Goal: Information Seeking & Learning: Learn about a topic

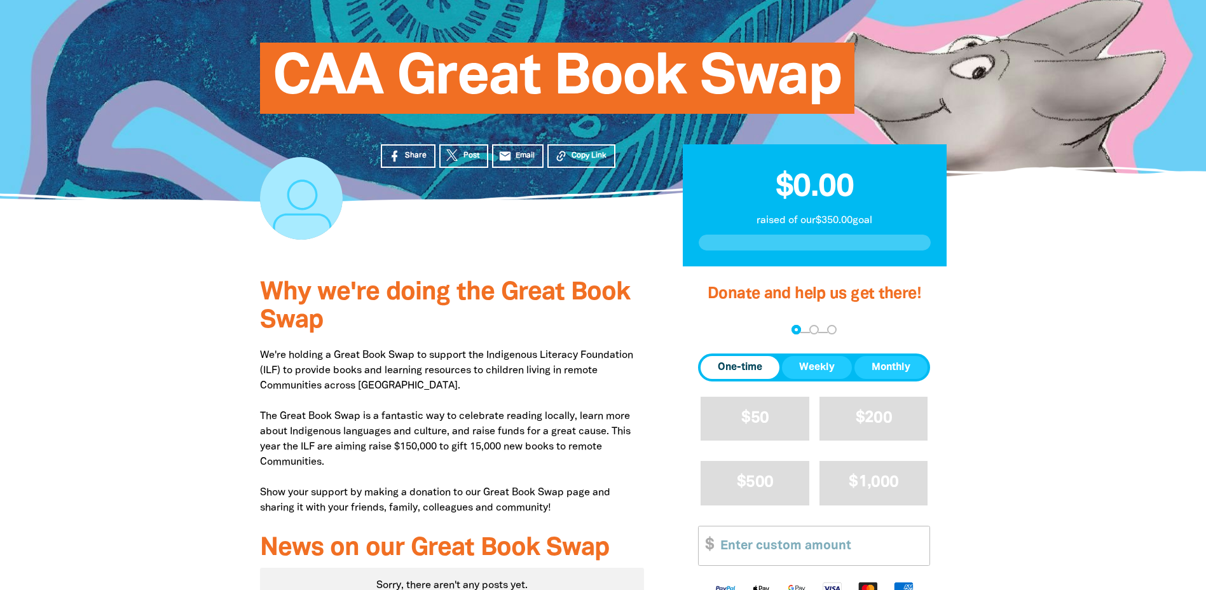
scroll to position [148, 0]
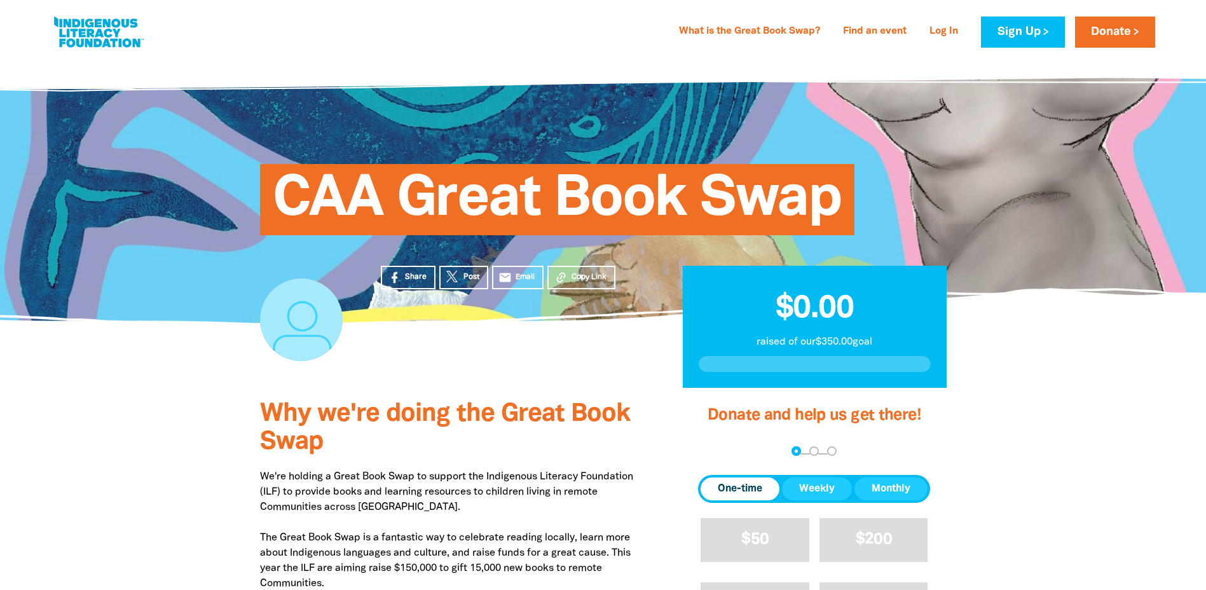
click at [104, 28] on link at bounding box center [98, 32] width 95 height 39
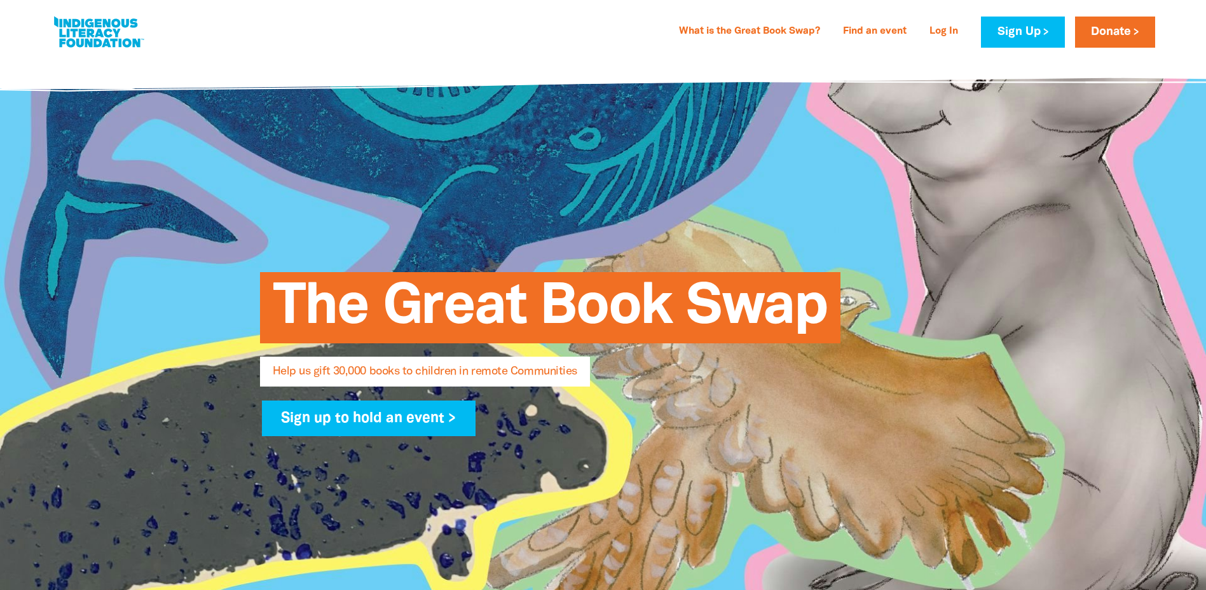
select select "AU"
click at [750, 28] on link "What is the Great Book Swap?" at bounding box center [749, 32] width 156 height 20
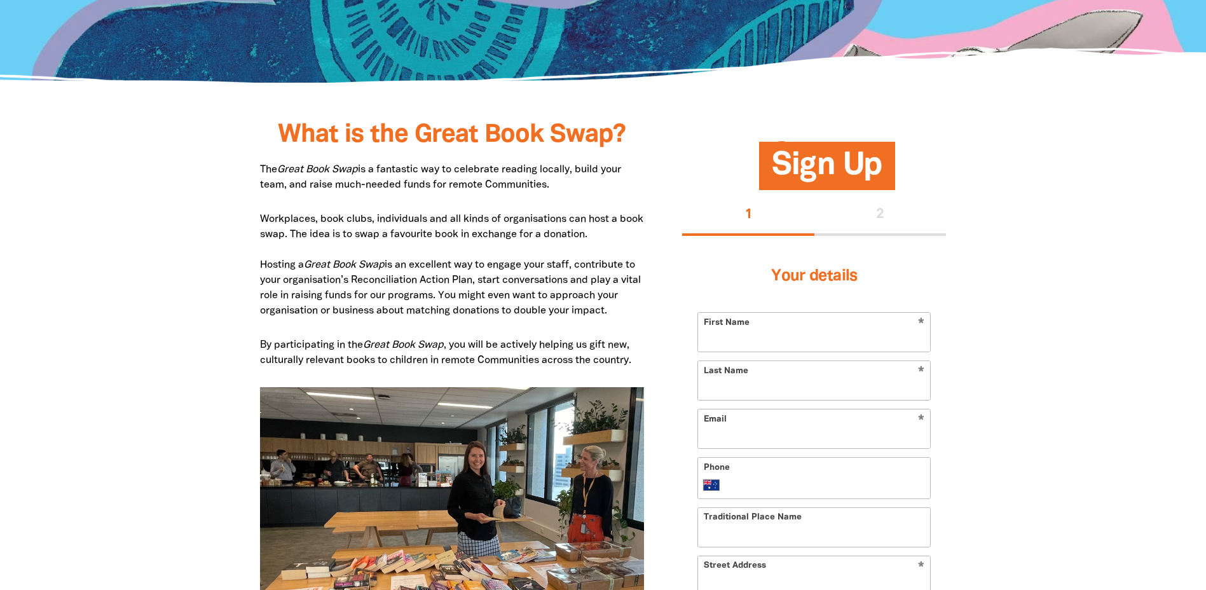
scroll to position [528, 0]
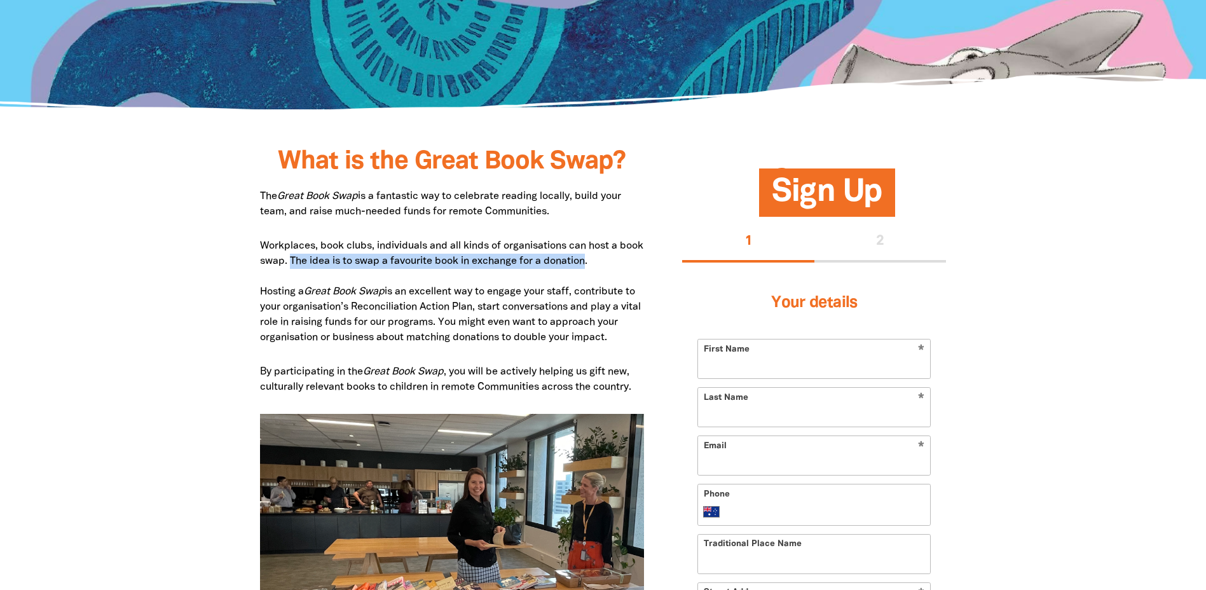
drag, startPoint x: 613, startPoint y: 260, endPoint x: 315, endPoint y: 256, distance: 297.6
click at [315, 256] on p "Workplaces, book clubs, individuals and all kinds of organisations can host a b…" at bounding box center [452, 291] width 385 height 107
copy p "The idea is to swap a favourite book in exchange for a donation"
